Goal: Book appointment/travel/reservation

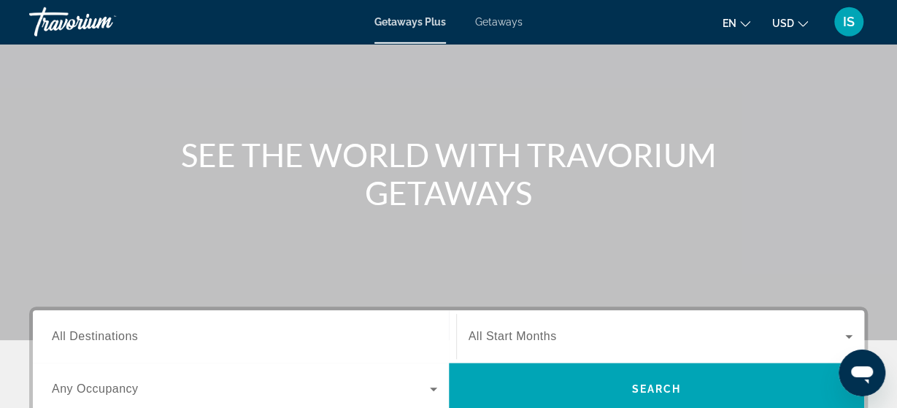
scroll to position [152, 0]
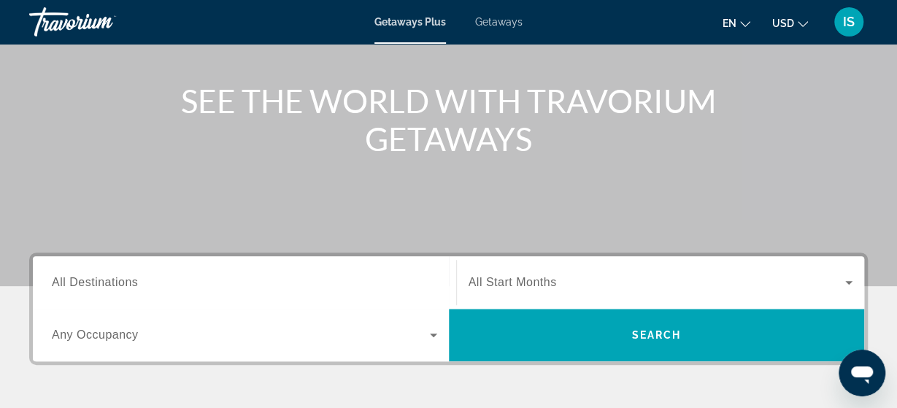
click at [90, 277] on span "All Destinations" at bounding box center [95, 282] width 86 height 12
click at [90, 277] on input "Destination All Destinations" at bounding box center [244, 283] width 385 height 18
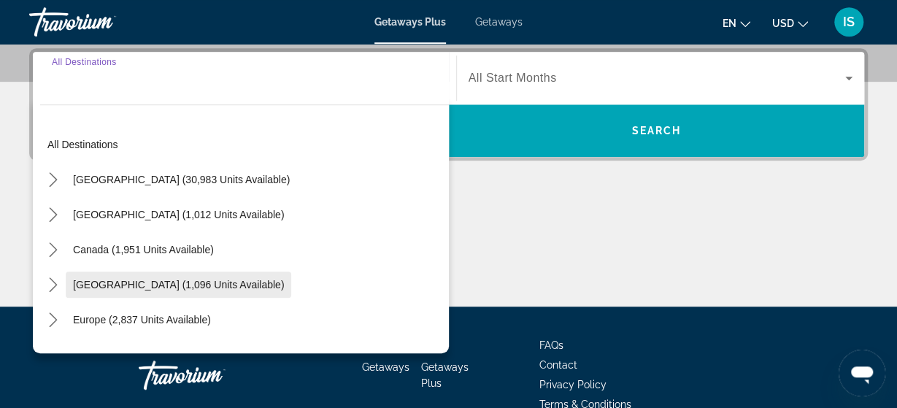
scroll to position [356, 0]
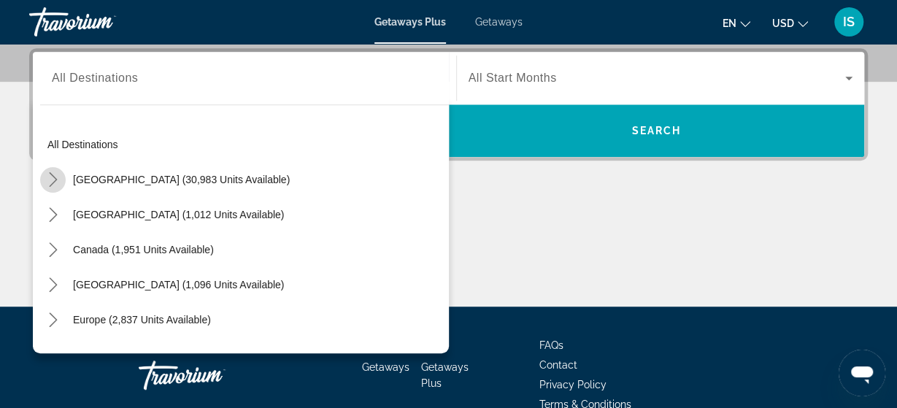
click at [47, 179] on icon "Toggle United States (30,983 units available) submenu" at bounding box center [53, 179] width 15 height 15
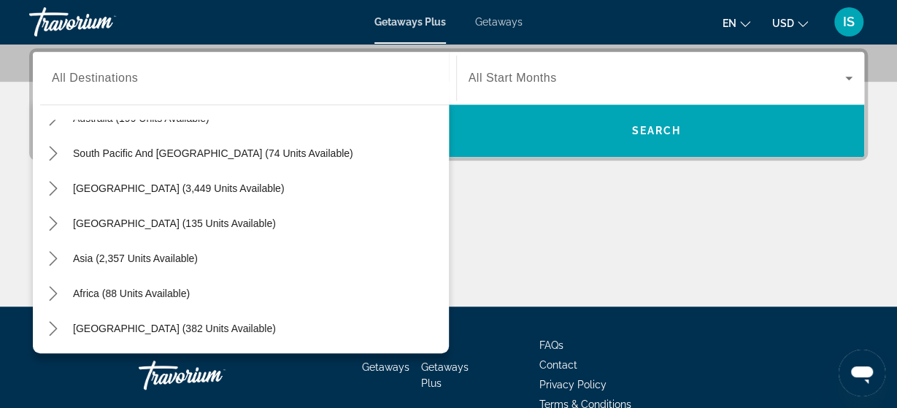
scroll to position [1229, 0]
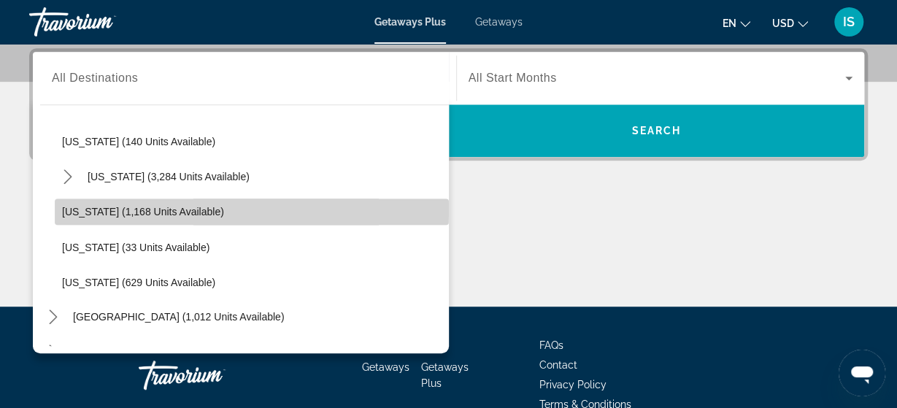
click at [135, 209] on span "[US_STATE] (1,168 units available)" at bounding box center [143, 212] width 162 height 12
type input "**********"
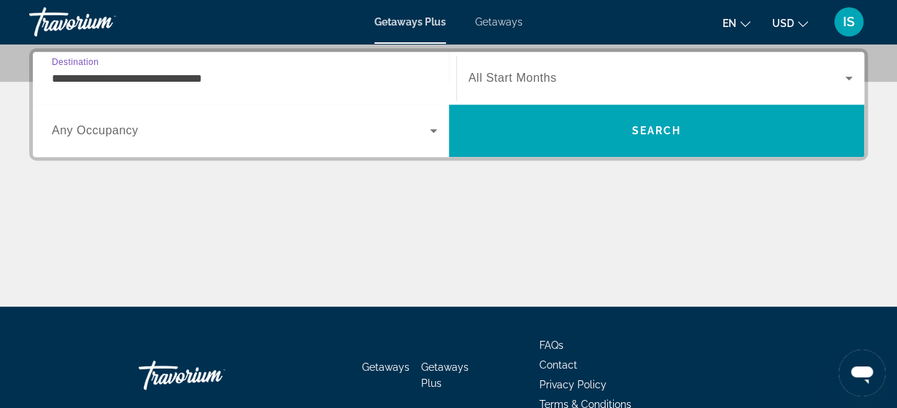
click at [127, 124] on span "Any Occupancy" at bounding box center [95, 130] width 87 height 12
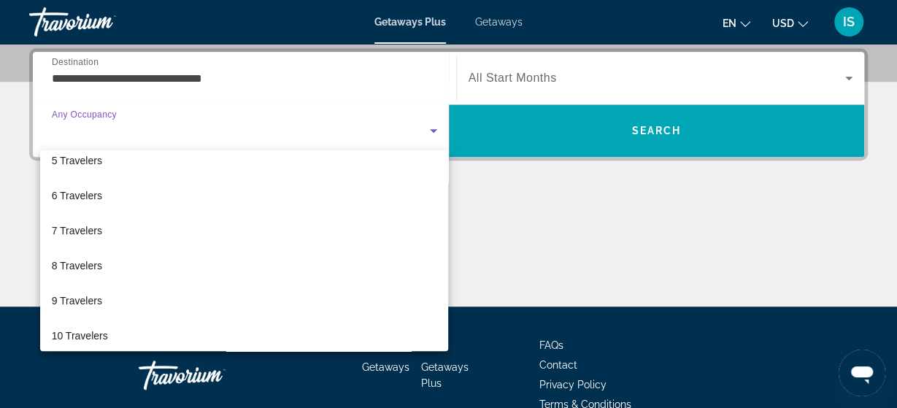
scroll to position [161, 0]
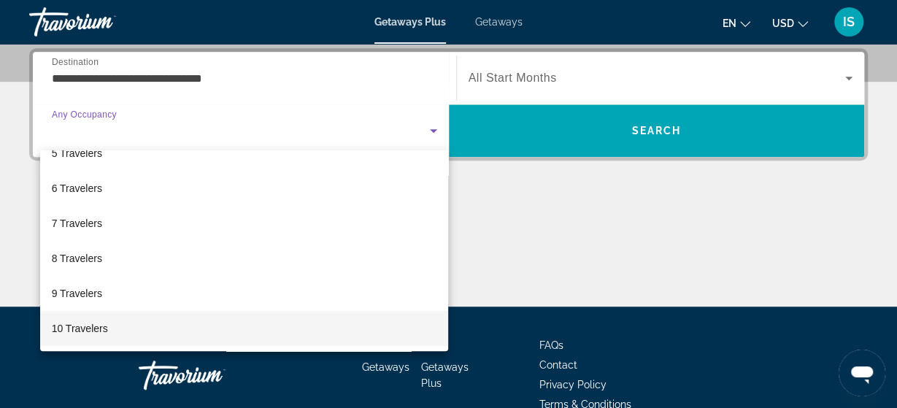
click at [141, 333] on mat-option "10 Travelers" at bounding box center [244, 328] width 409 height 35
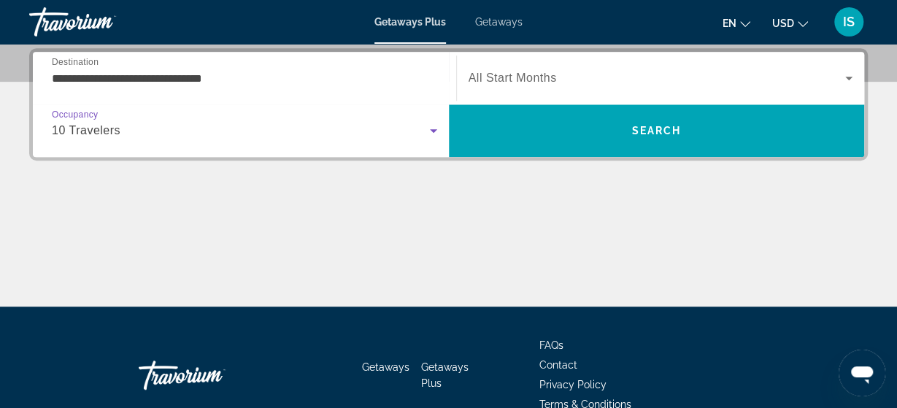
click at [620, 72] on span "Search widget" at bounding box center [656, 78] width 377 height 18
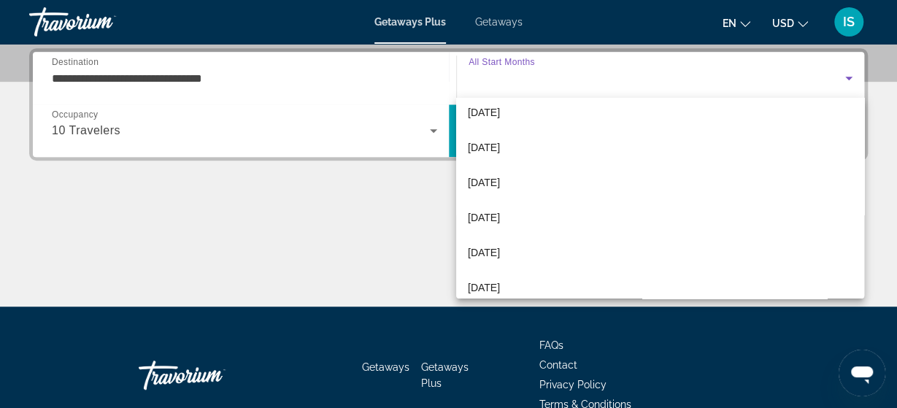
scroll to position [301, 0]
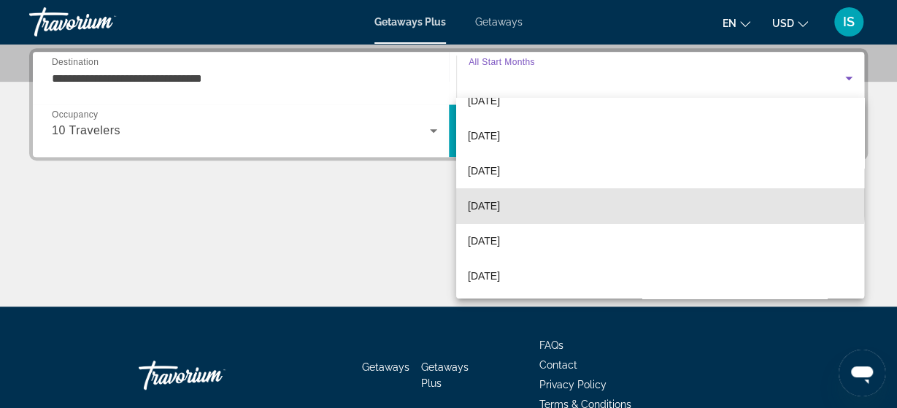
click at [638, 196] on mat-option "[DATE]" at bounding box center [660, 205] width 408 height 35
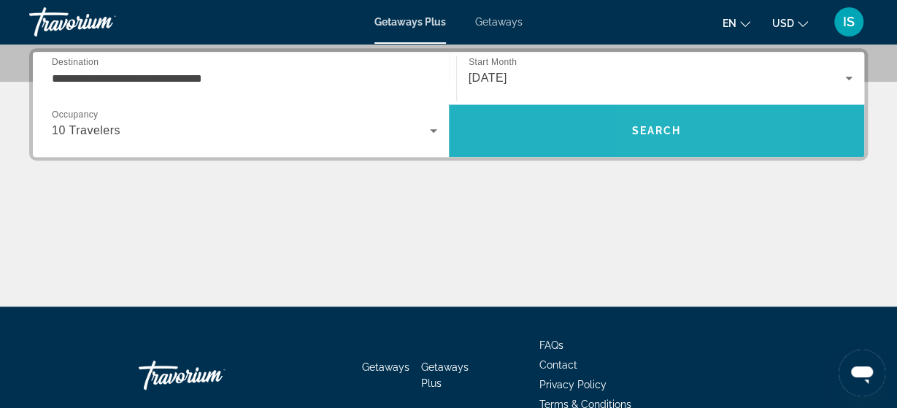
click at [648, 125] on span "Search" at bounding box center [656, 131] width 50 height 12
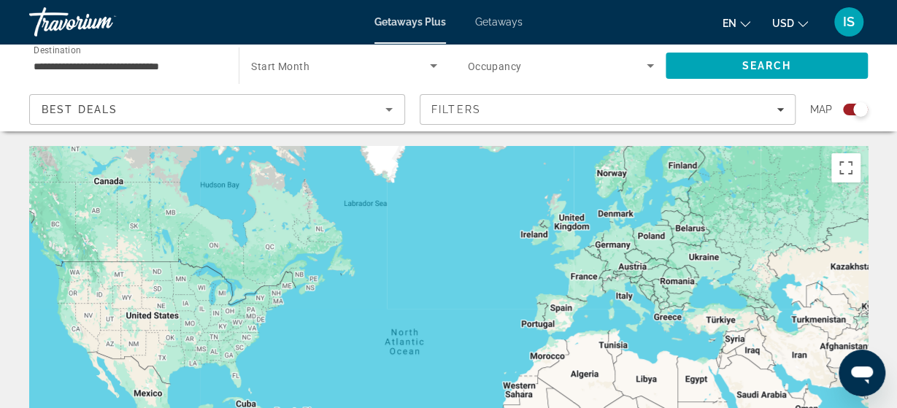
click at [538, 57] on span "Search widget" at bounding box center [557, 66] width 179 height 18
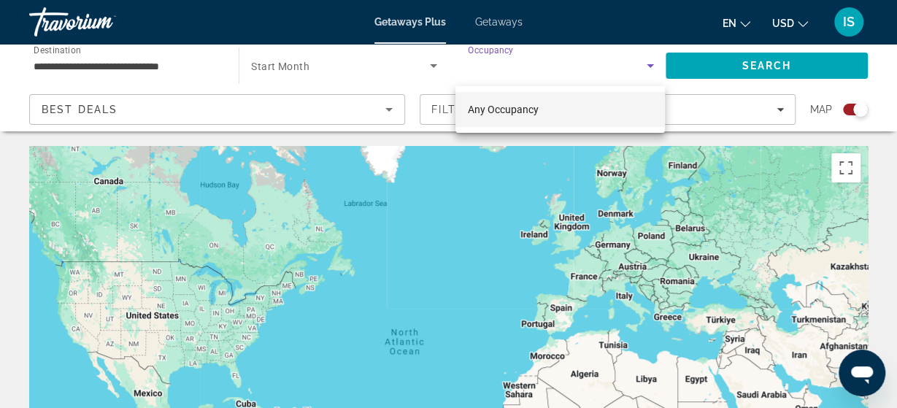
click at [515, 205] on div at bounding box center [448, 204] width 897 height 408
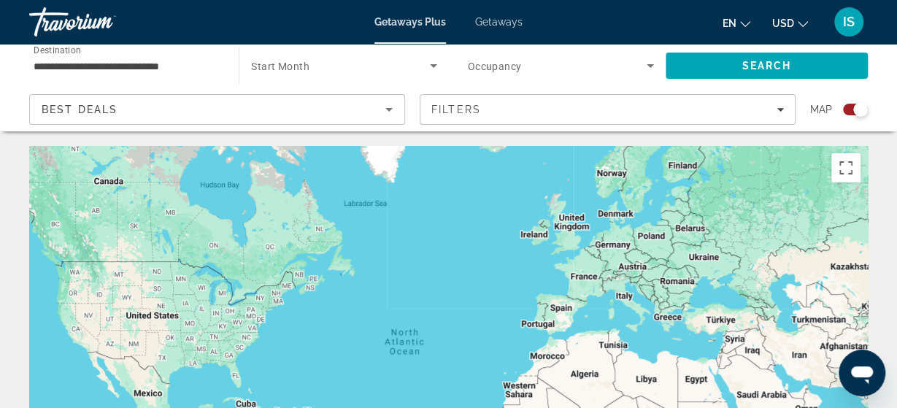
click at [298, 66] on span "Start Month" at bounding box center [280, 67] width 58 height 12
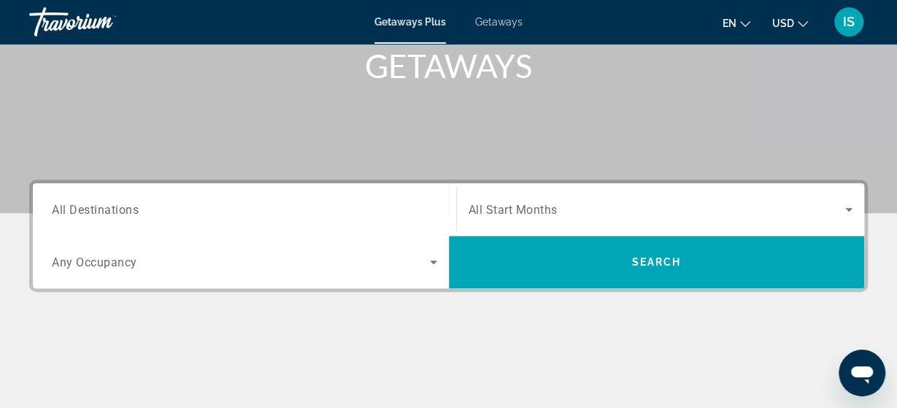
scroll to position [304, 0]
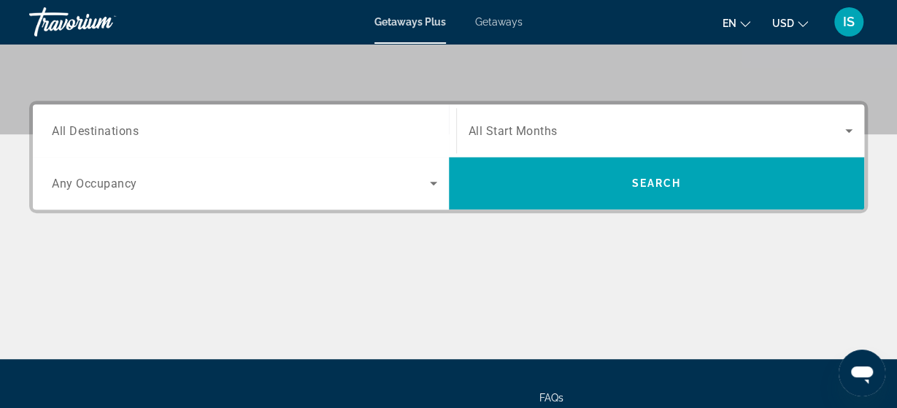
click at [132, 127] on span "All Destinations" at bounding box center [95, 130] width 87 height 14
click at [132, 127] on input "Destination All Destinations" at bounding box center [244, 132] width 385 height 18
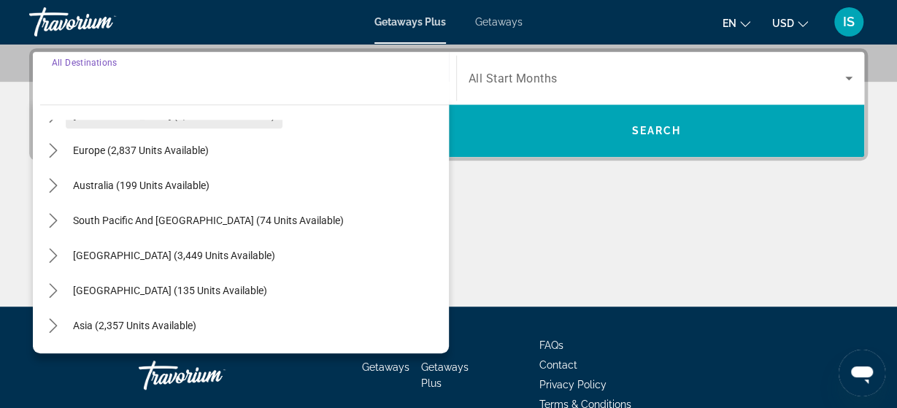
scroll to position [0, 0]
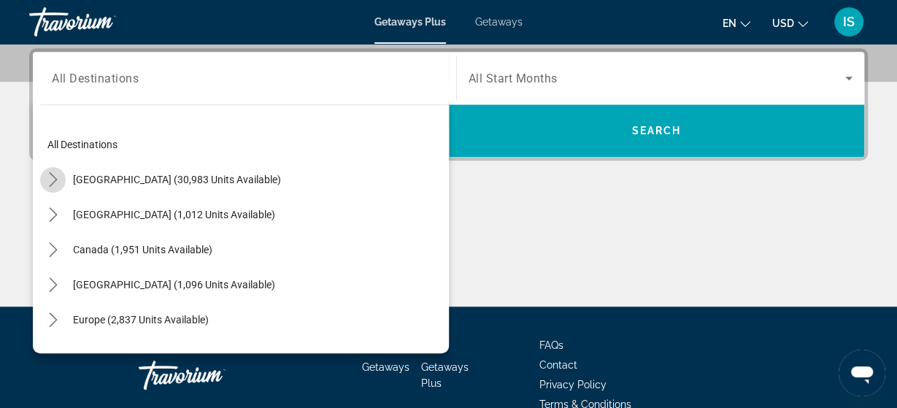
click at [58, 176] on icon "Toggle United States (30,983 units available) submenu" at bounding box center [53, 179] width 15 height 15
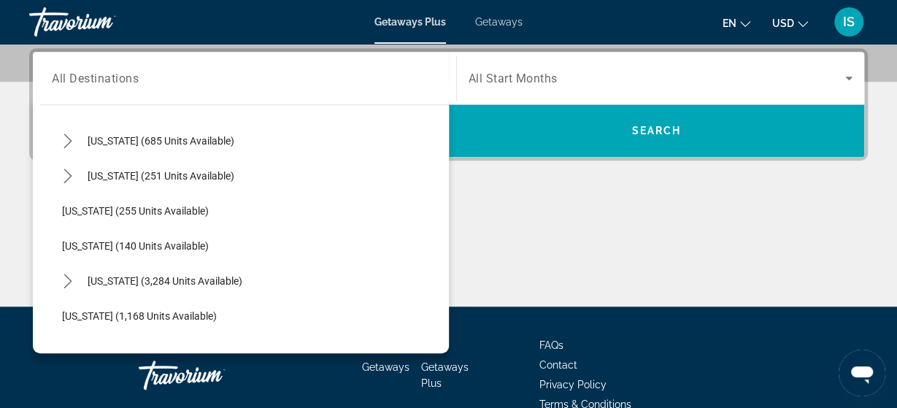
scroll to position [1185, 0]
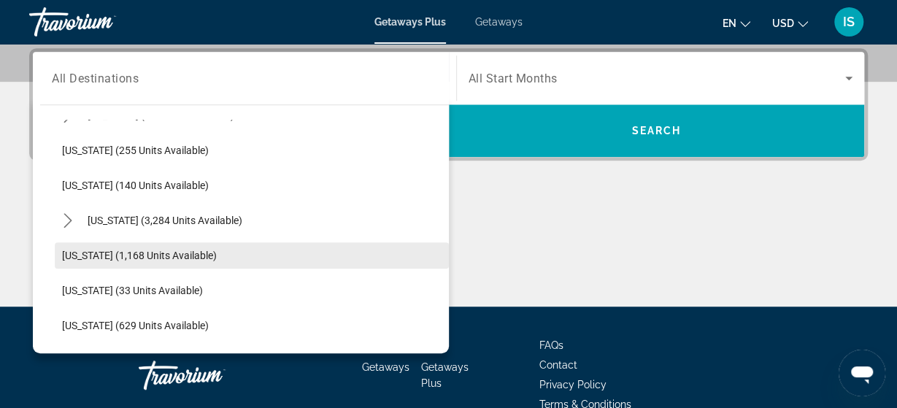
click at [88, 250] on span "[US_STATE] (1,168 units available)" at bounding box center [139, 256] width 155 height 12
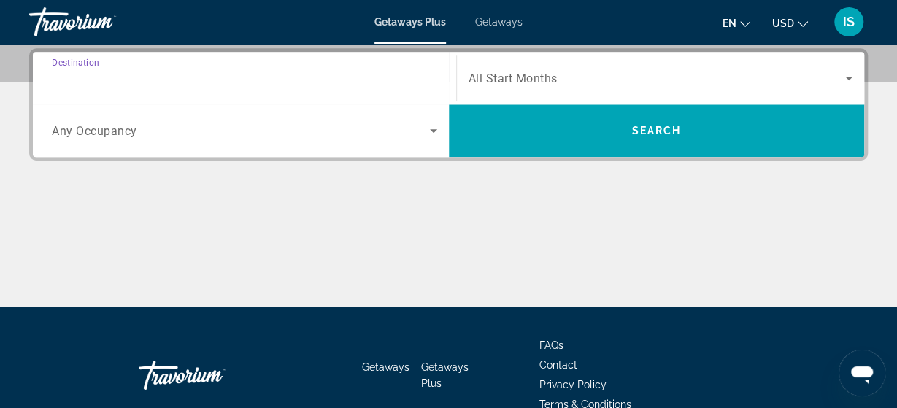
type input "**********"
click at [348, 134] on span "Search widget" at bounding box center [241, 131] width 378 height 18
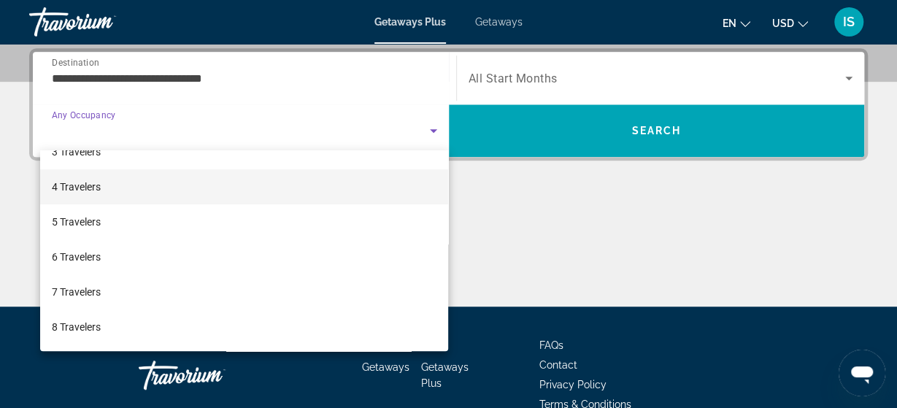
scroll to position [161, 0]
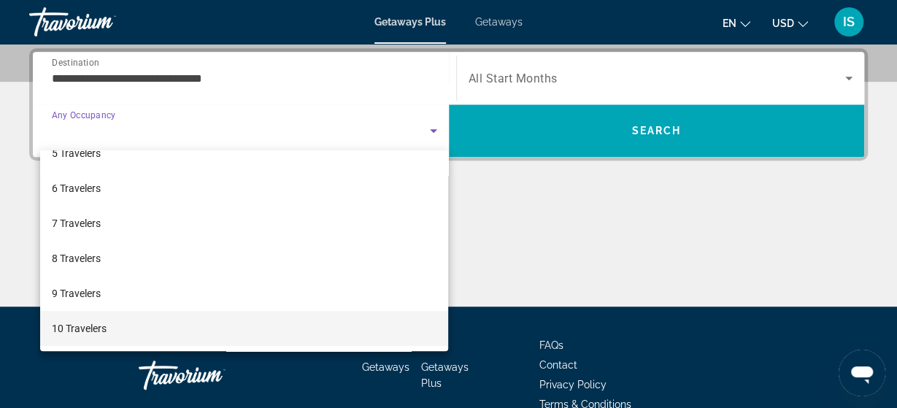
click at [257, 317] on mat-option "10 Travelers" at bounding box center [244, 328] width 409 height 35
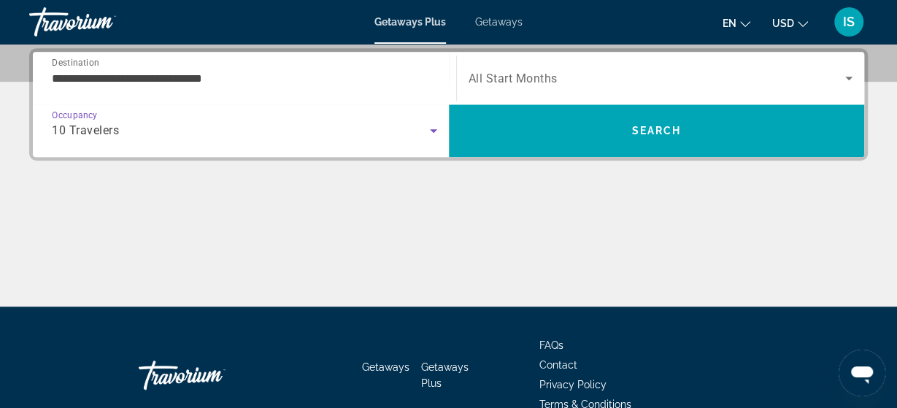
click at [548, 77] on span "All Start Months" at bounding box center [512, 79] width 89 height 14
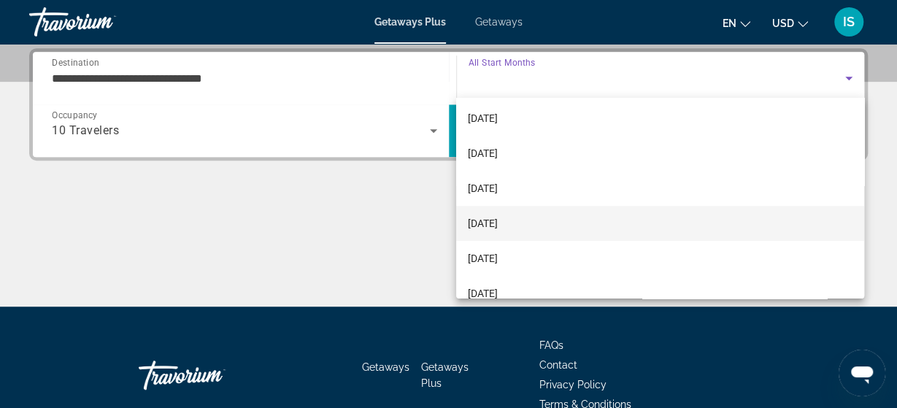
scroll to position [289, 0]
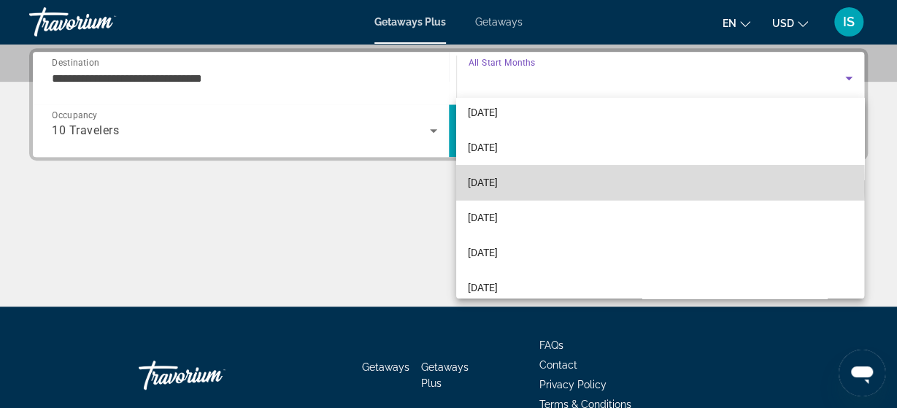
click at [498, 182] on span "[DATE]" at bounding box center [483, 183] width 30 height 18
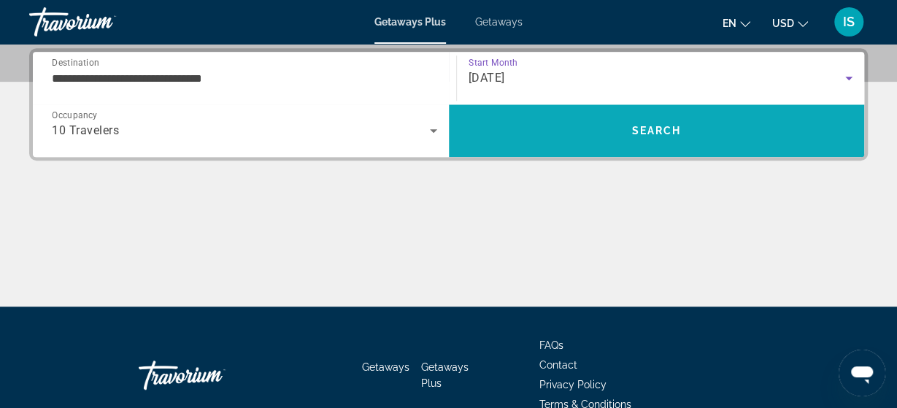
click at [619, 125] on span "Search" at bounding box center [657, 130] width 416 height 35
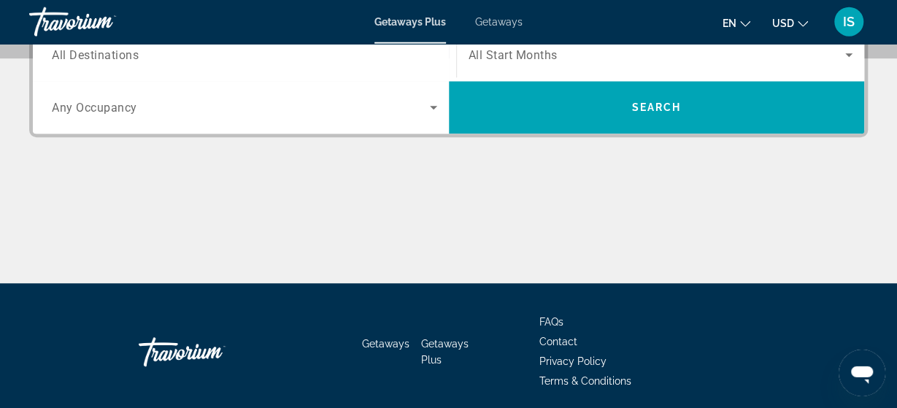
scroll to position [356, 0]
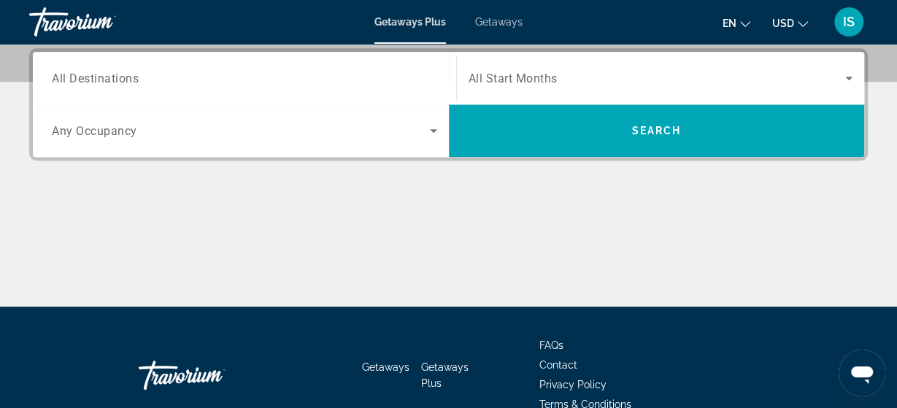
click at [126, 80] on span "All Destinations" at bounding box center [95, 78] width 87 height 14
click at [126, 80] on input "Destination All Destinations" at bounding box center [244, 79] width 385 height 18
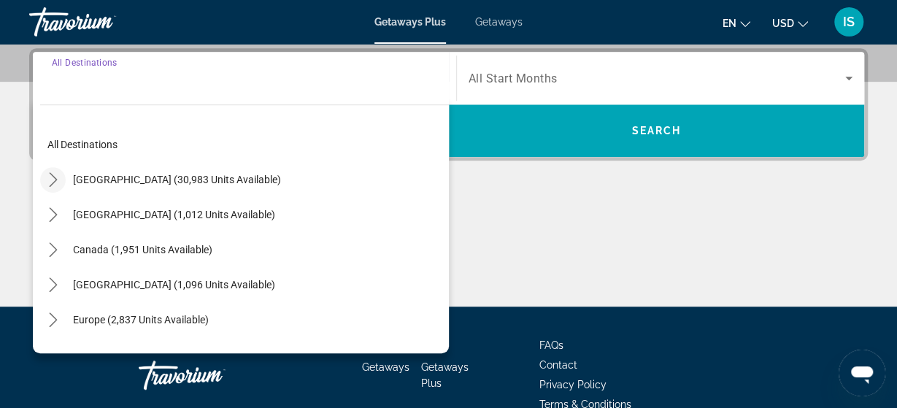
click at [50, 172] on icon "Toggle United States (30,983 units available) submenu" at bounding box center [53, 179] width 15 height 15
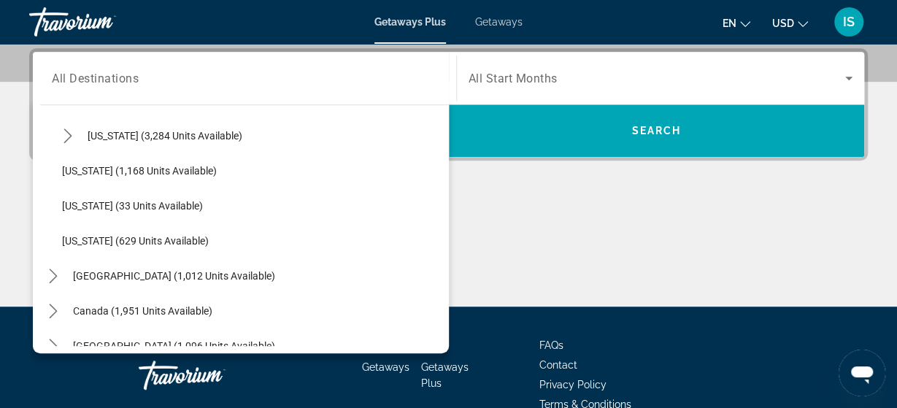
scroll to position [1185, 0]
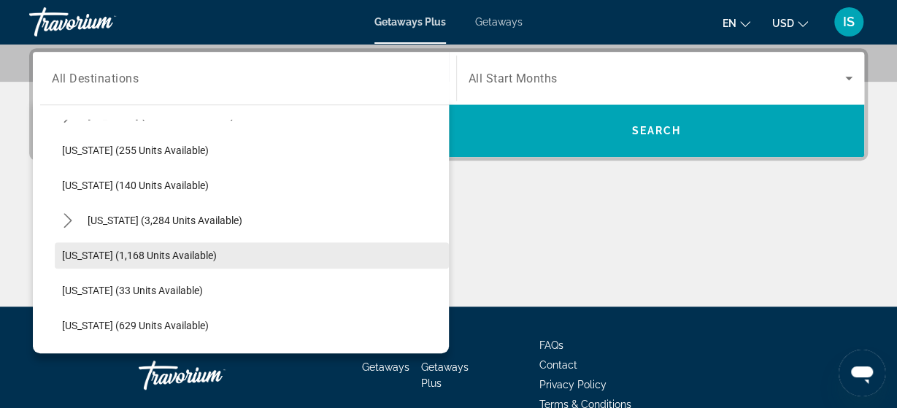
click at [82, 256] on span "[US_STATE] (1,168 units available)" at bounding box center [139, 256] width 155 height 12
type input "**********"
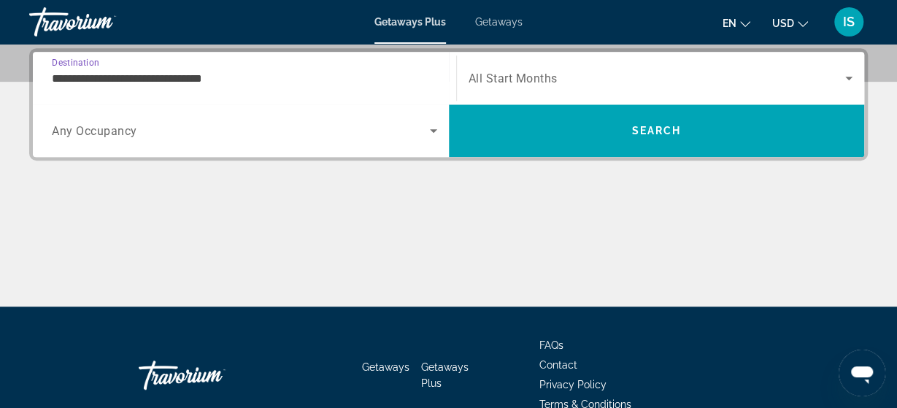
click at [143, 127] on span "Search widget" at bounding box center [241, 131] width 378 height 18
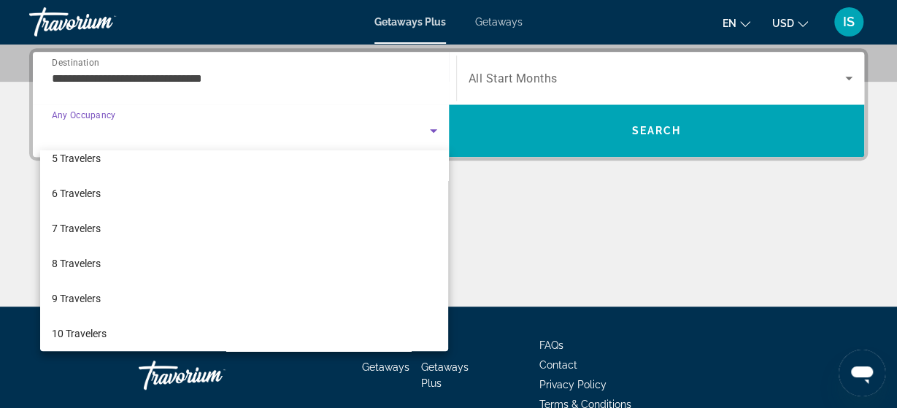
scroll to position [161, 0]
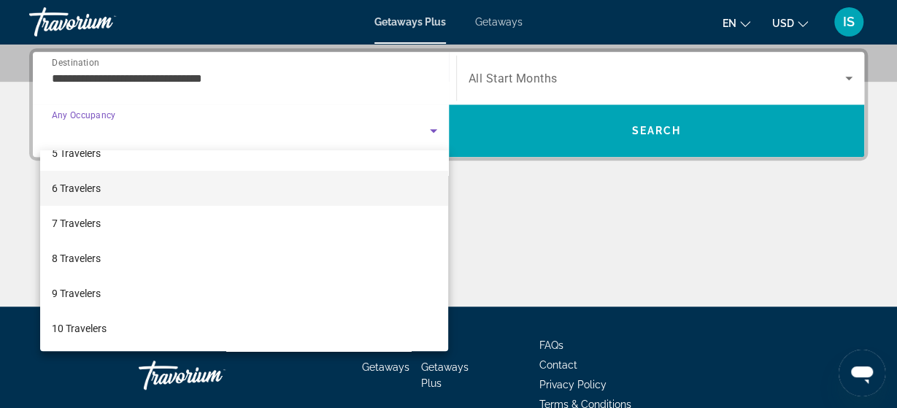
click at [134, 180] on mat-option "6 Travelers" at bounding box center [244, 188] width 409 height 35
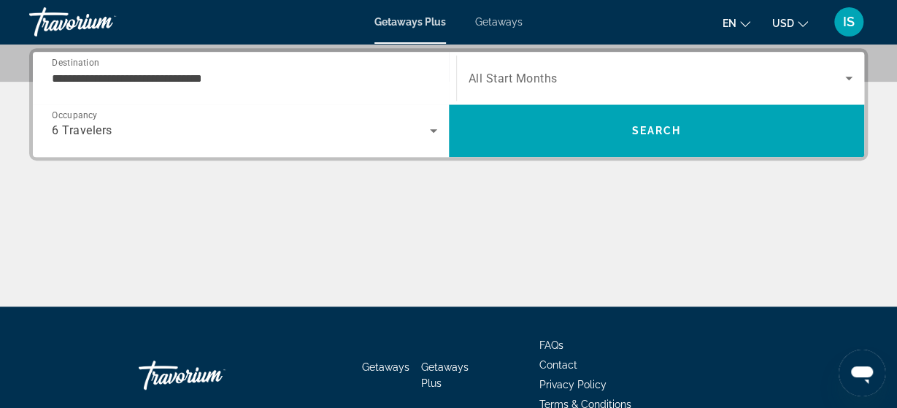
click at [503, 72] on span "All Start Months" at bounding box center [512, 79] width 89 height 14
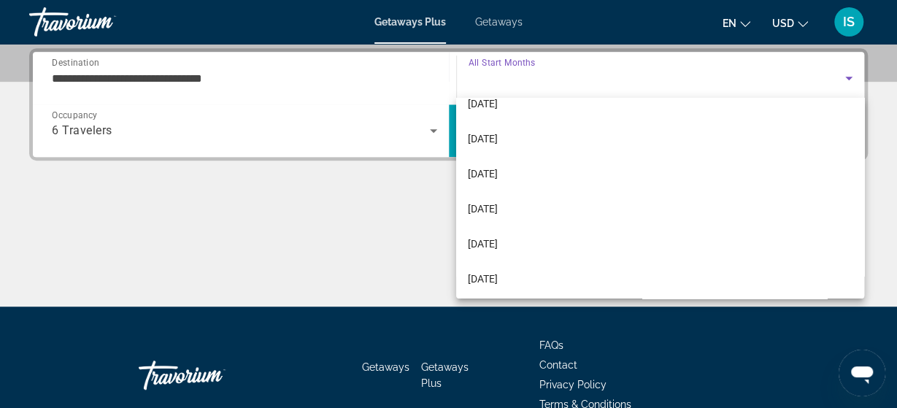
scroll to position [289, 0]
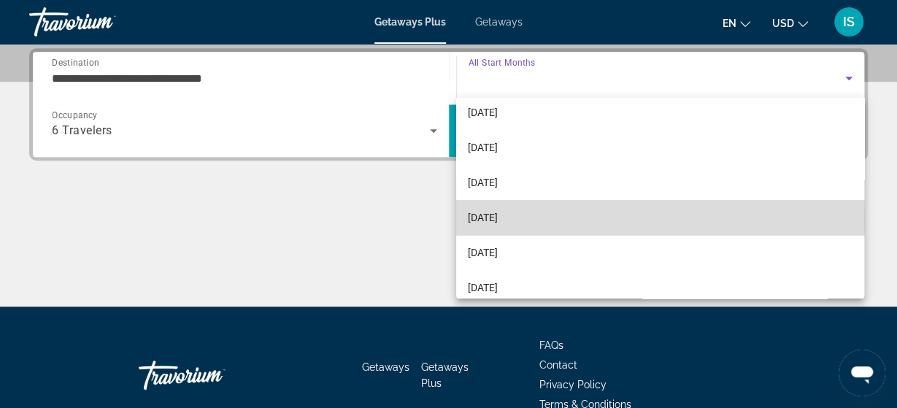
click at [498, 218] on span "[DATE]" at bounding box center [483, 218] width 30 height 18
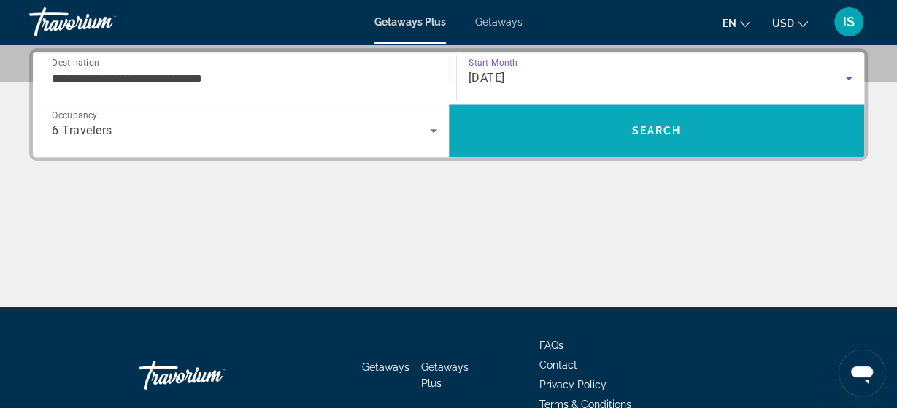
click at [543, 122] on span "Search" at bounding box center [657, 130] width 416 height 35
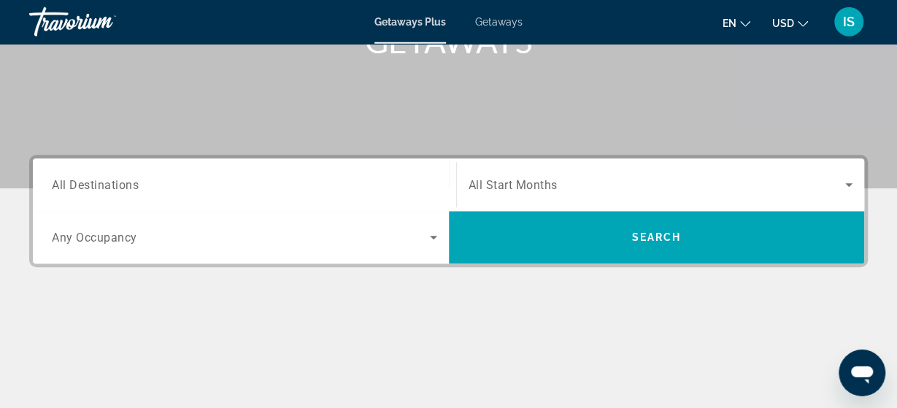
scroll to position [228, 0]
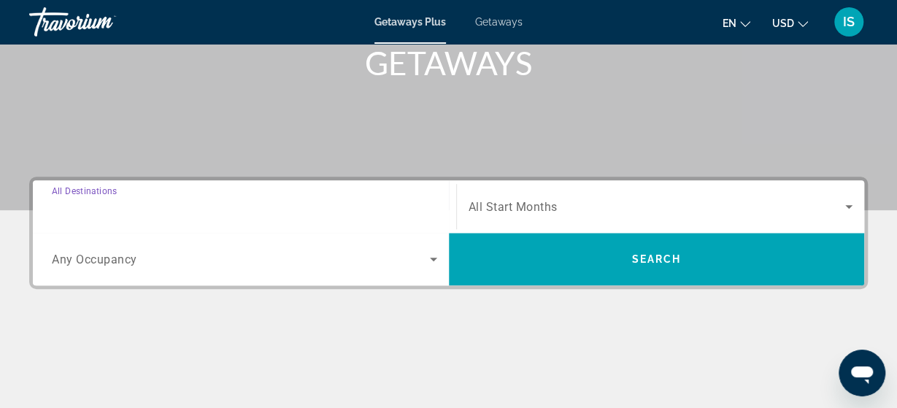
click at [252, 204] on input "Destination All Destinations" at bounding box center [244, 207] width 385 height 18
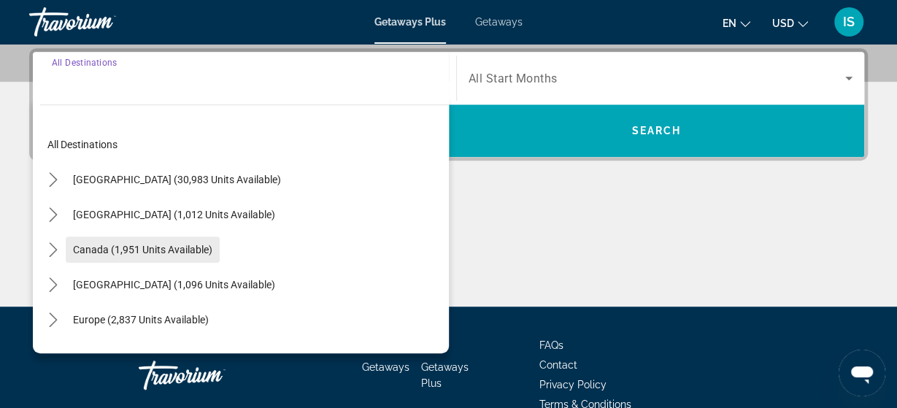
scroll to position [356, 0]
click at [45, 174] on mat-icon "Toggle United States (30,983 units available) submenu" at bounding box center [53, 180] width 26 height 26
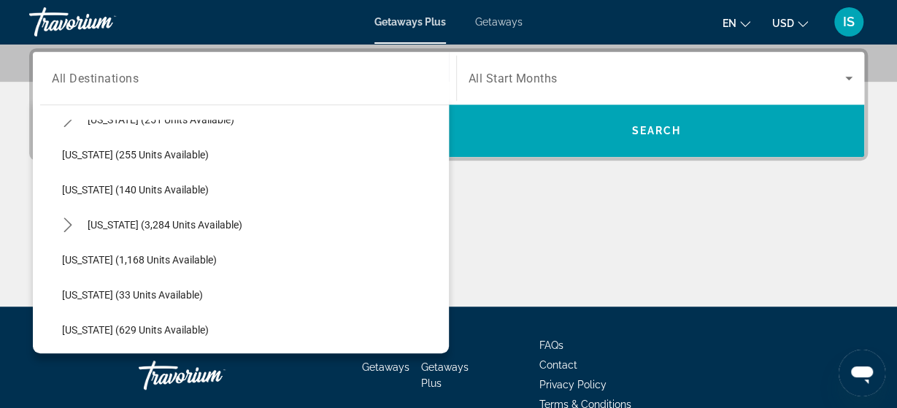
scroll to position [1185, 0]
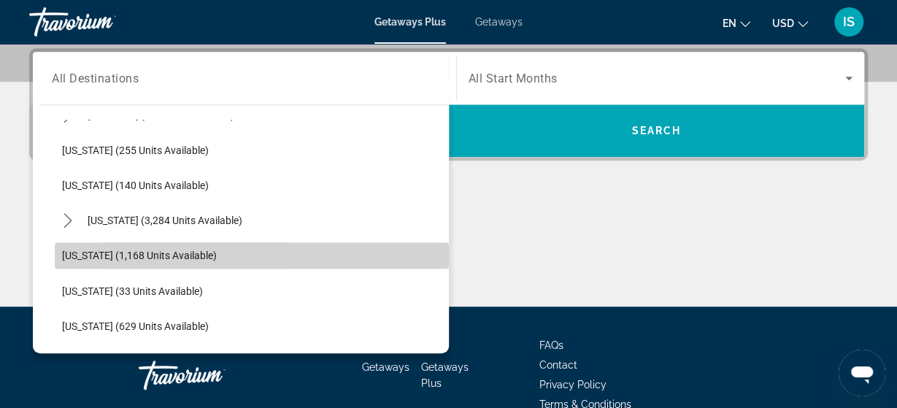
click at [90, 250] on span "[US_STATE] (1,168 units available)" at bounding box center [139, 256] width 155 height 12
type input "**********"
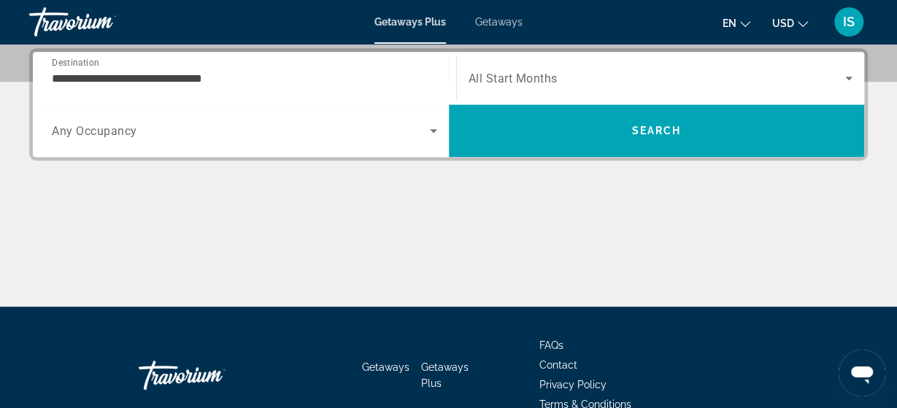
click at [84, 131] on span "Any Occupancy" at bounding box center [94, 131] width 85 height 14
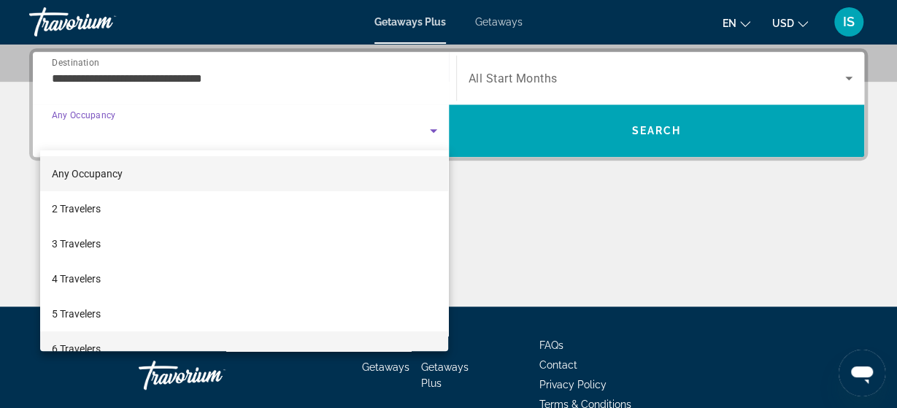
click at [131, 347] on mat-option "6 Travelers" at bounding box center [244, 348] width 409 height 35
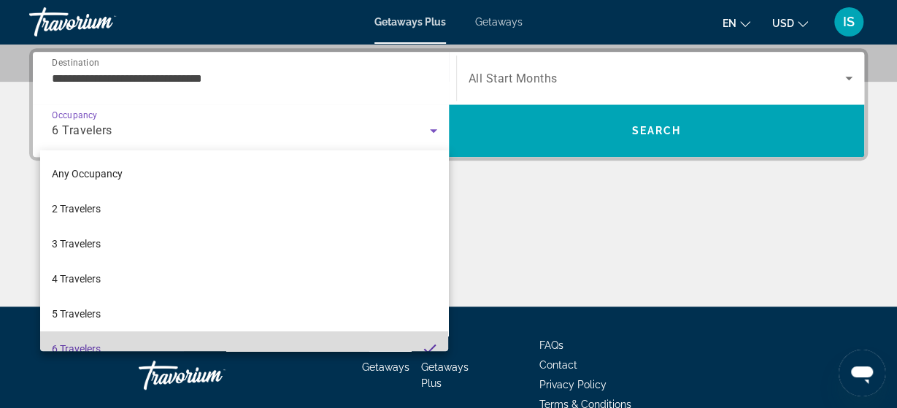
scroll to position [0, 0]
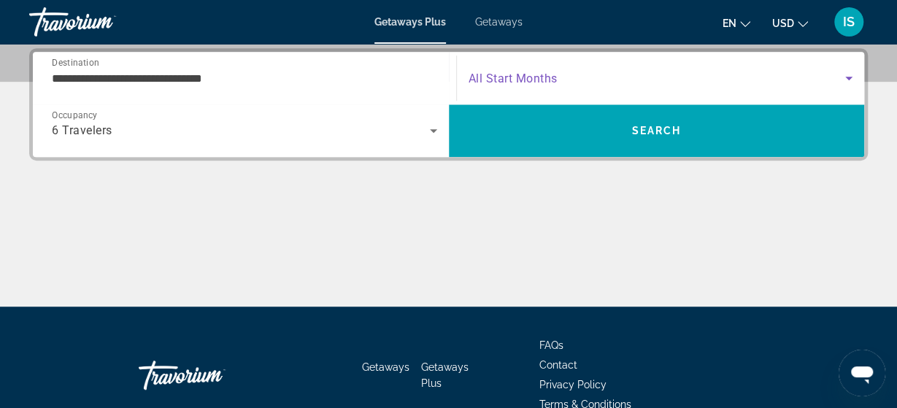
click at [592, 76] on span "Search widget" at bounding box center [656, 78] width 377 height 18
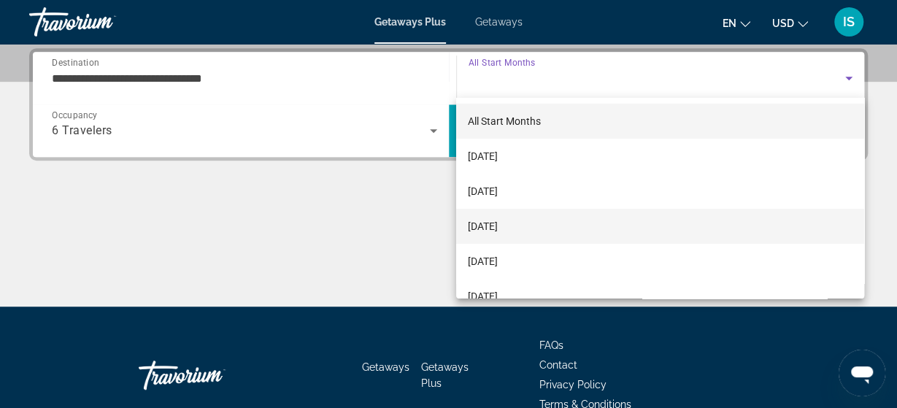
scroll to position [96, 0]
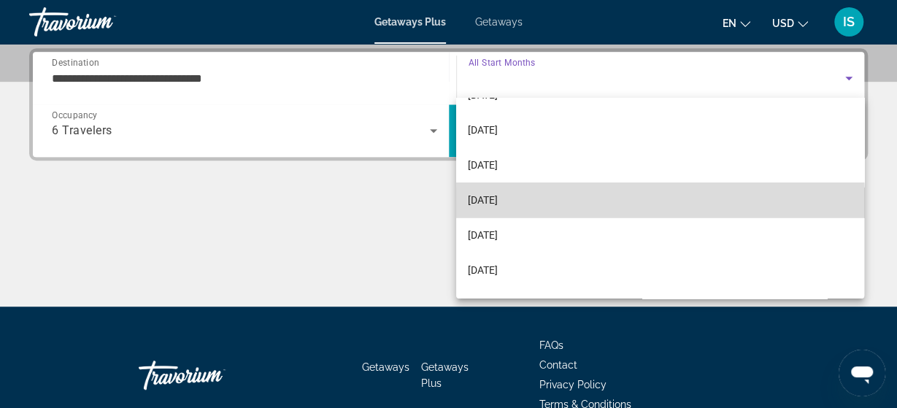
click at [566, 208] on mat-option "[DATE]" at bounding box center [660, 199] width 408 height 35
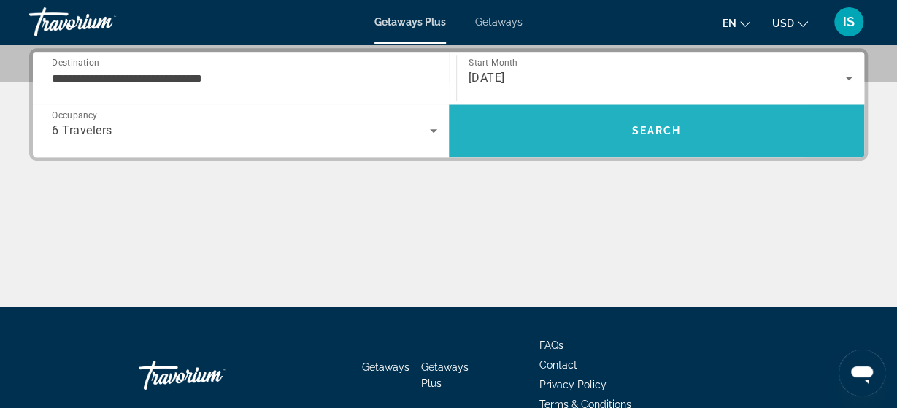
click at [650, 131] on span "Search" at bounding box center [656, 131] width 50 height 12
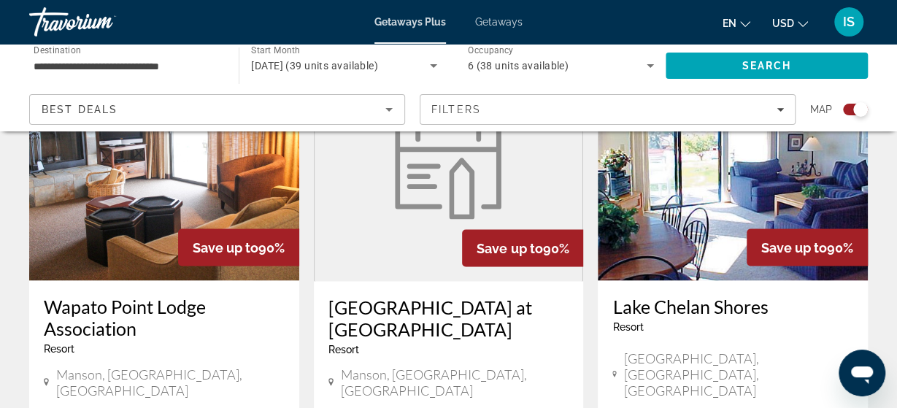
scroll to position [1214, 0]
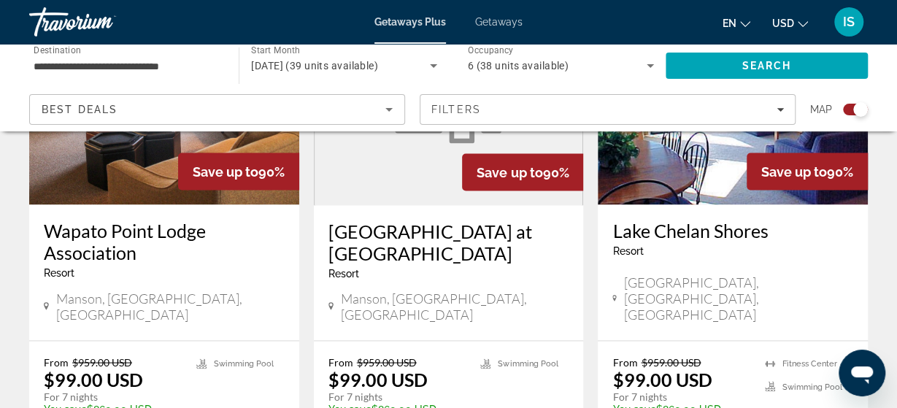
click at [728, 165] on img "Main content" at bounding box center [733, 88] width 270 height 234
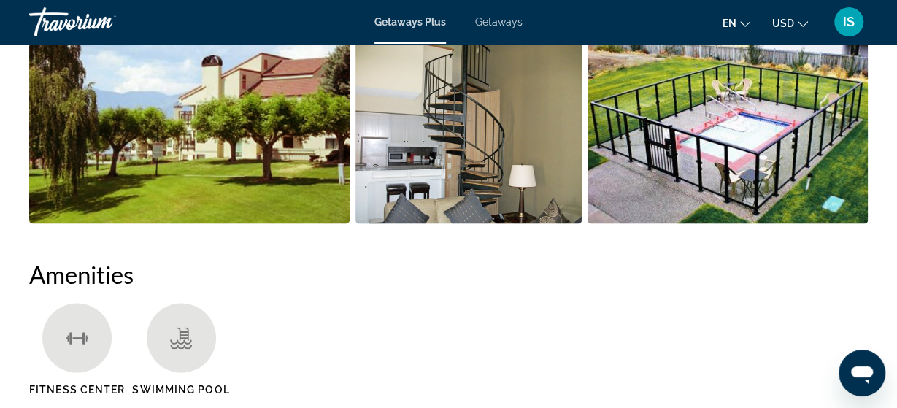
scroll to position [588, 0]
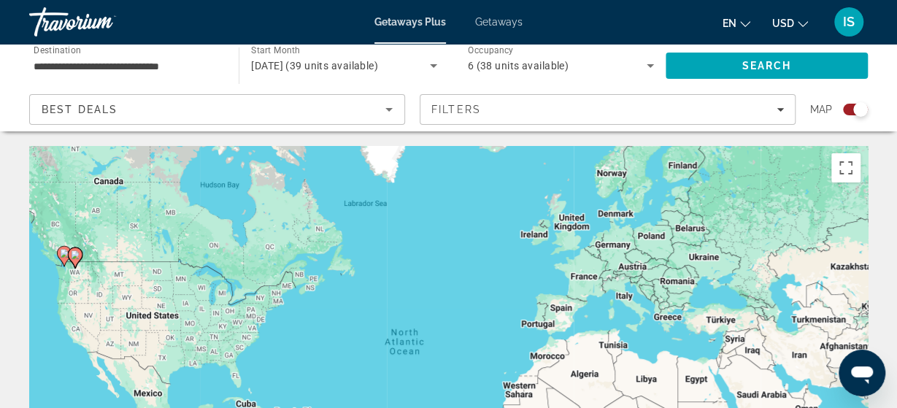
click at [354, 69] on span "[DATE] (39 units available)" at bounding box center [314, 66] width 127 height 12
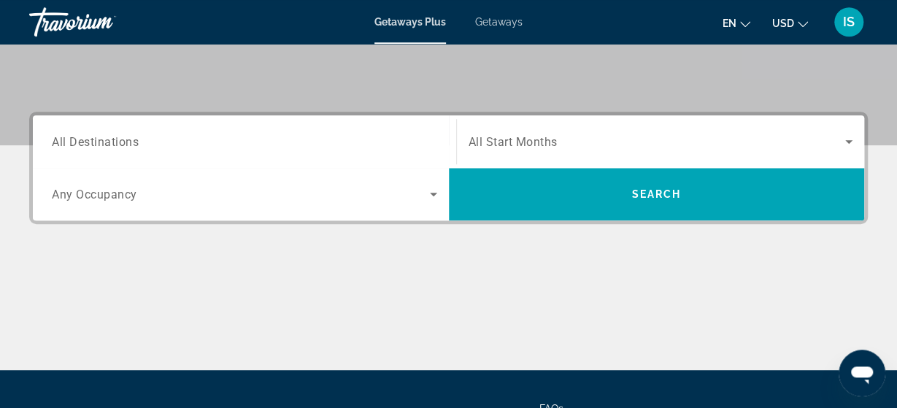
scroll to position [304, 0]
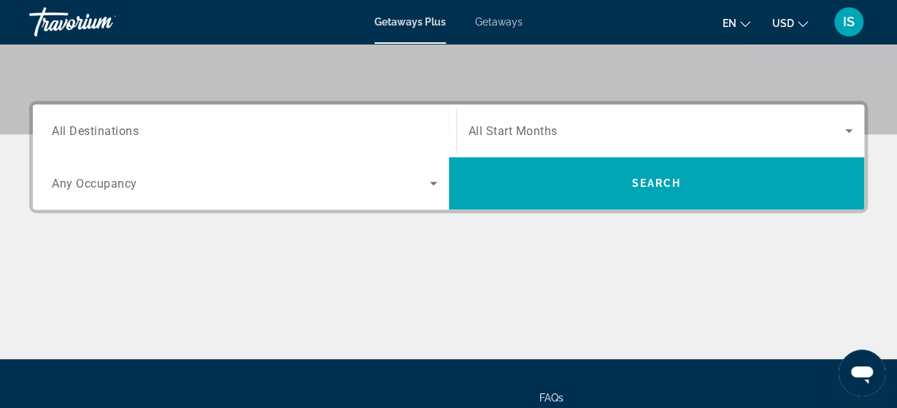
click at [90, 133] on span "All Destinations" at bounding box center [95, 130] width 87 height 14
click at [90, 133] on input "Destination All Destinations" at bounding box center [244, 132] width 385 height 18
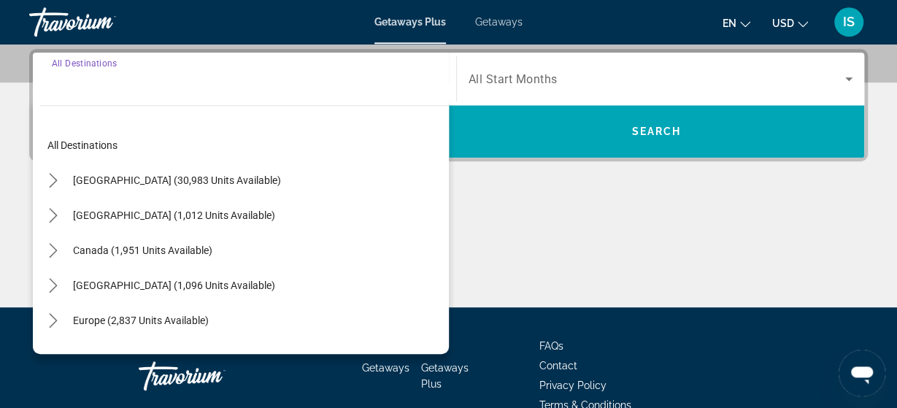
scroll to position [356, 0]
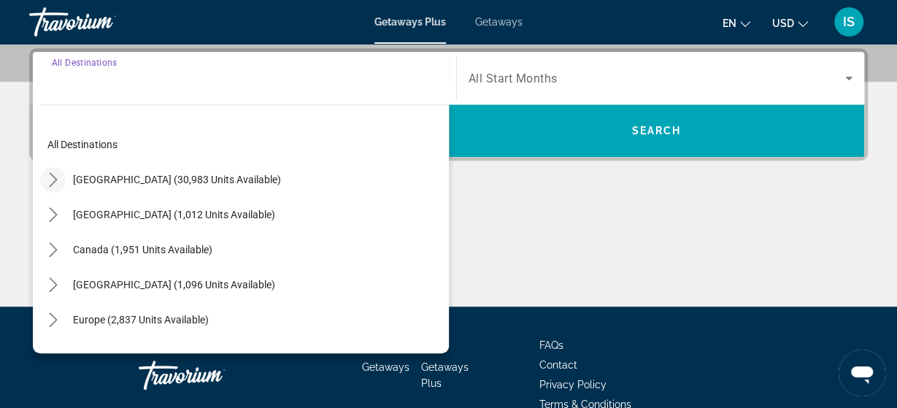
click at [52, 177] on icon "Toggle United States (30,983 units available) submenu" at bounding box center [53, 179] width 15 height 15
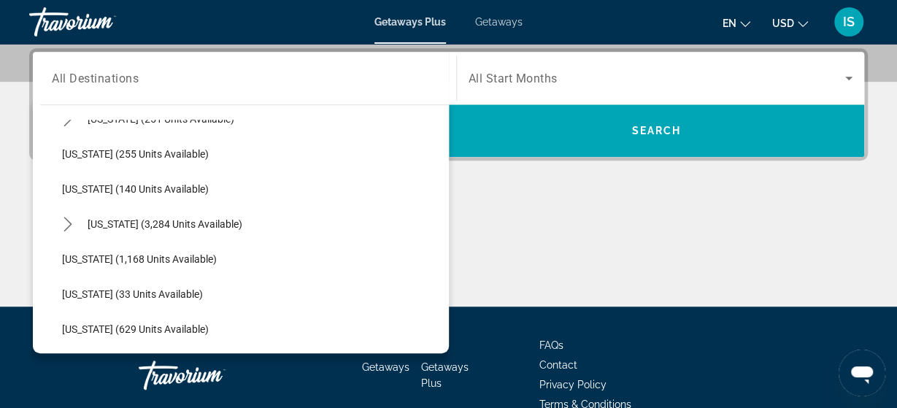
scroll to position [1185, 0]
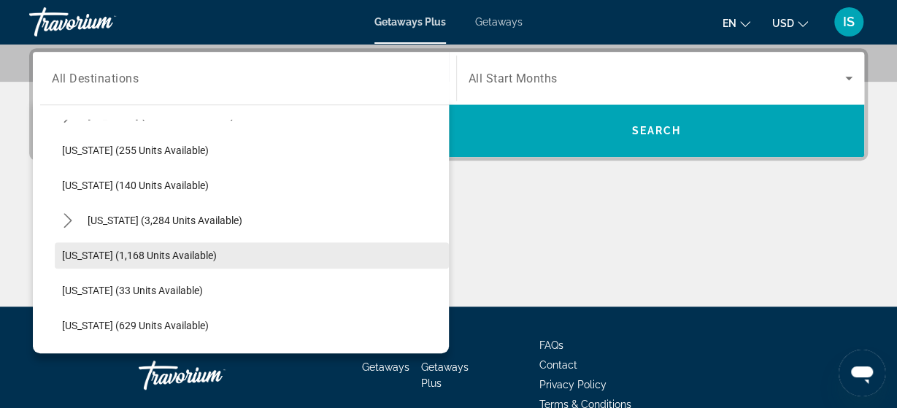
click at [107, 254] on span "[US_STATE] (1,168 units available)" at bounding box center [139, 256] width 155 height 12
type input "**********"
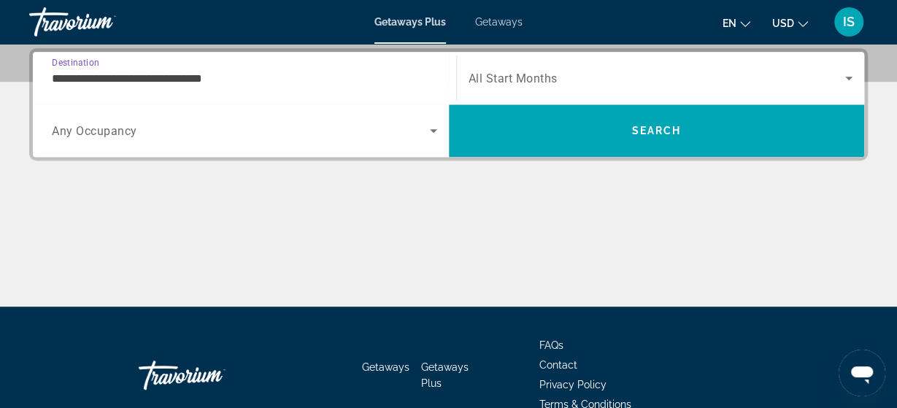
click at [106, 130] on span "Any Occupancy" at bounding box center [94, 131] width 85 height 14
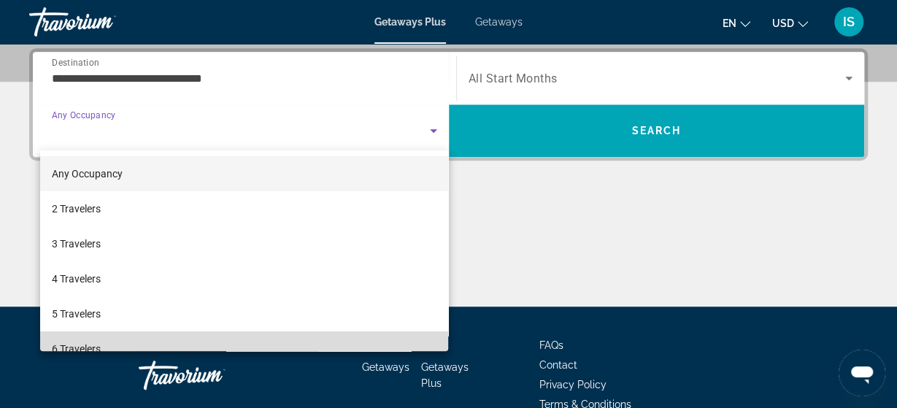
click at [106, 339] on mat-option "6 Travelers" at bounding box center [244, 348] width 409 height 35
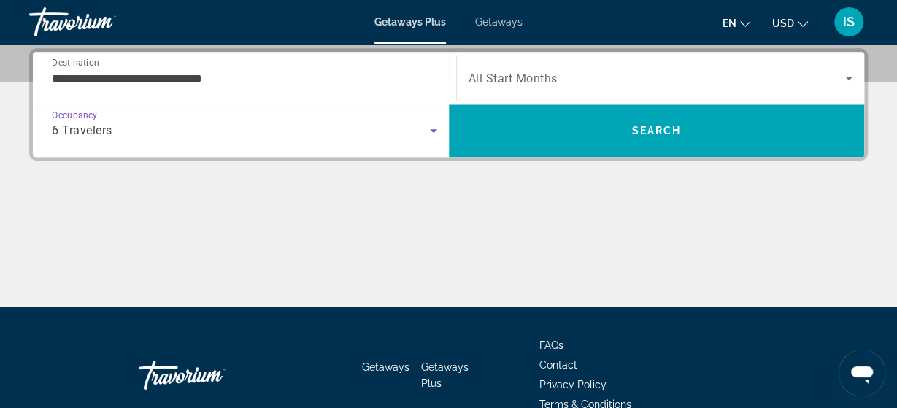
click at [566, 74] on span "Search widget" at bounding box center [656, 78] width 377 height 18
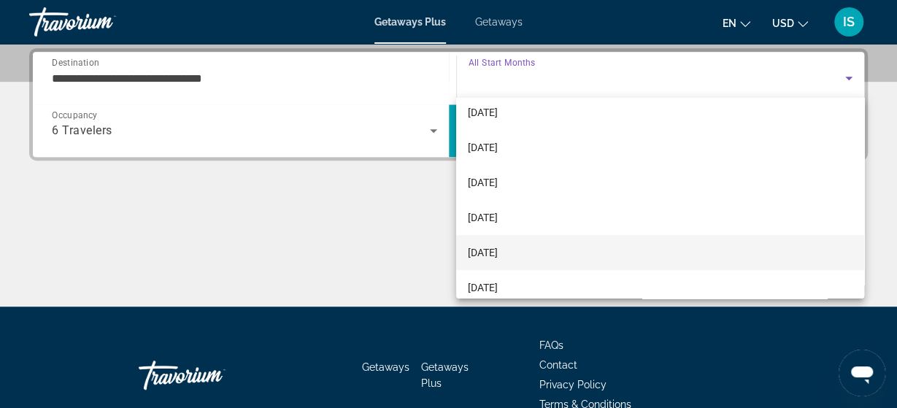
scroll to position [193, 0]
click at [560, 241] on mat-option "[DATE]" at bounding box center [660, 243] width 408 height 35
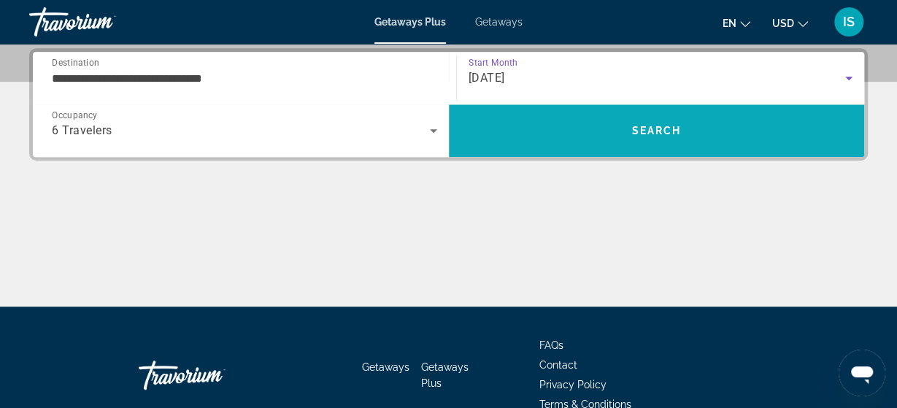
click at [587, 122] on span "Search" at bounding box center [657, 130] width 416 height 35
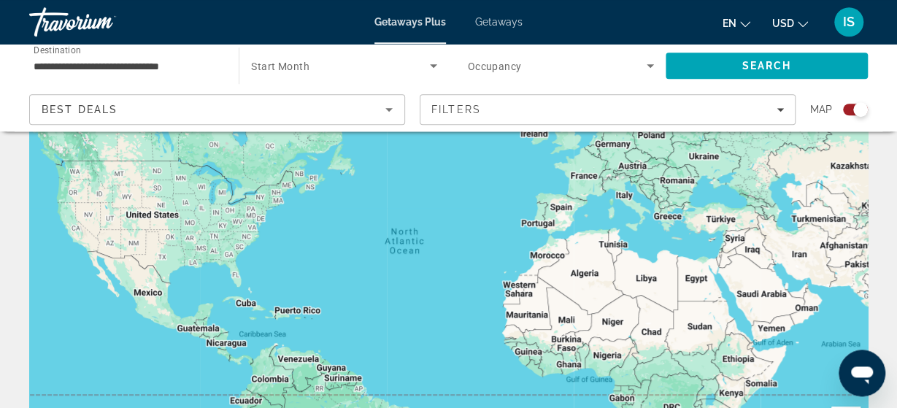
scroll to position [228, 0]
